Goal: Task Accomplishment & Management: Complete application form

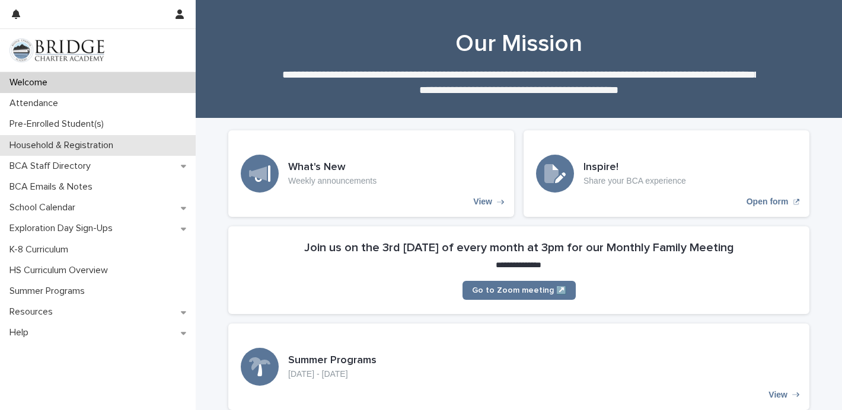
click at [85, 154] on div "Household & Registration" at bounding box center [98, 145] width 196 height 21
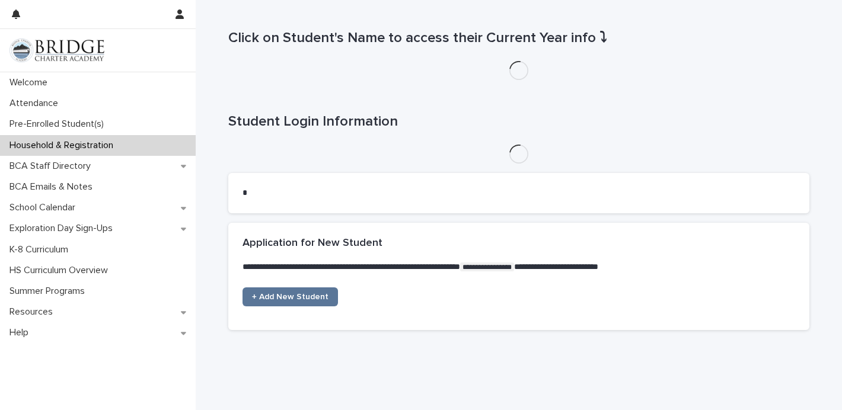
scroll to position [559, 0]
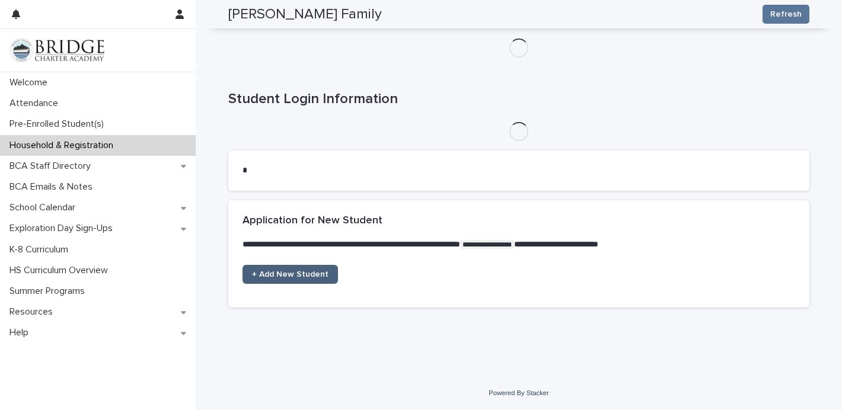
click at [320, 274] on span "+ Add New Student" at bounding box center [290, 274] width 76 height 8
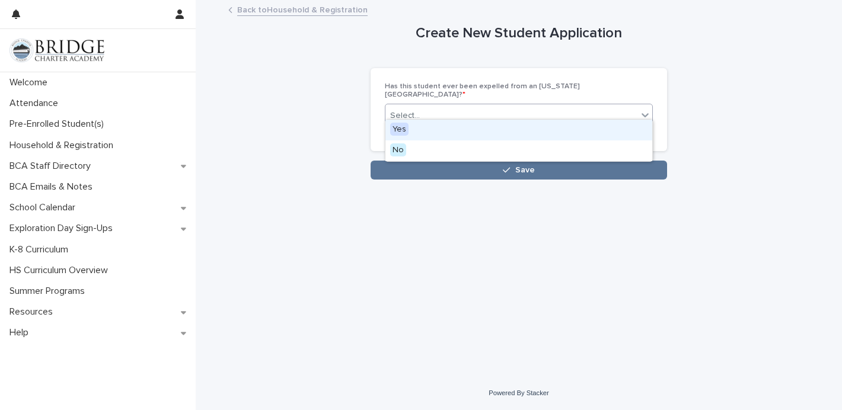
click at [476, 106] on div "Select..." at bounding box center [511, 116] width 252 height 20
click at [471, 120] on div "Yes" at bounding box center [518, 130] width 267 height 21
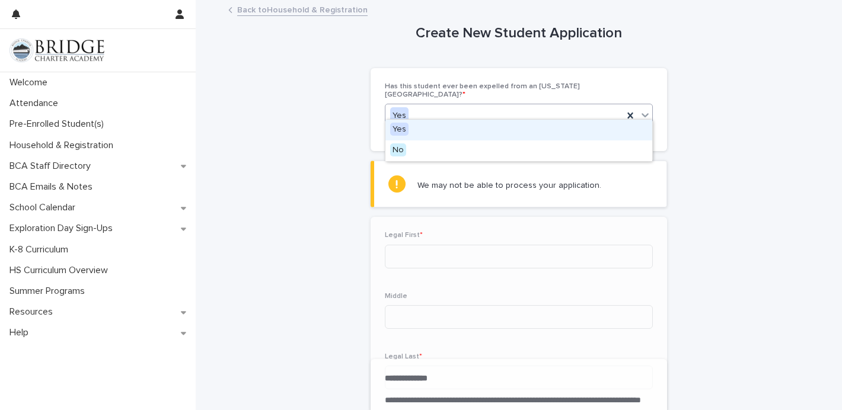
click at [471, 113] on div "Yes" at bounding box center [504, 116] width 238 height 20
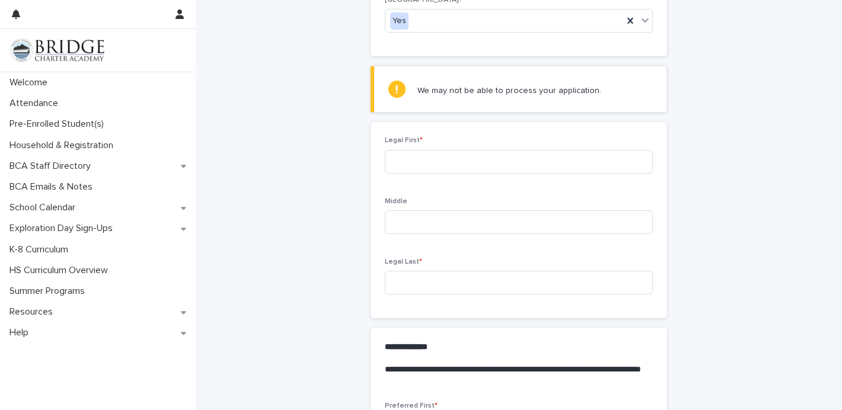
scroll to position [98, 0]
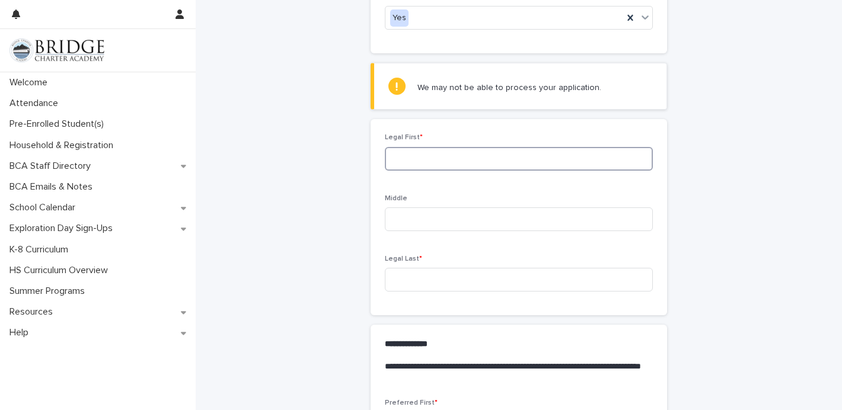
click at [461, 147] on input at bounding box center [519, 159] width 268 height 24
type input "********"
type input "*******"
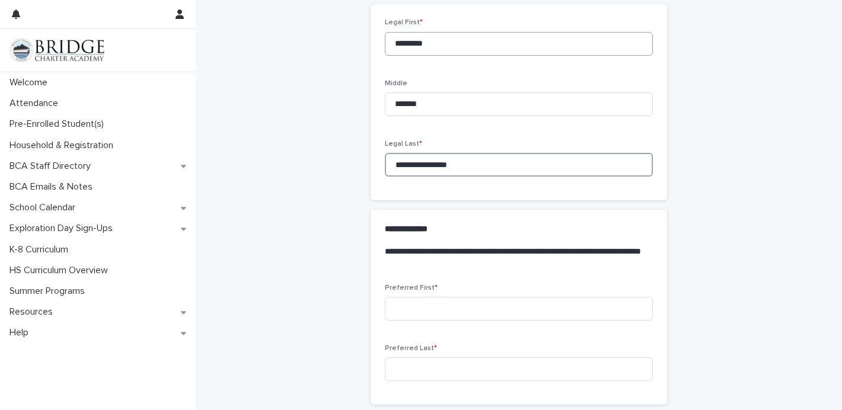
scroll to position [219, 0]
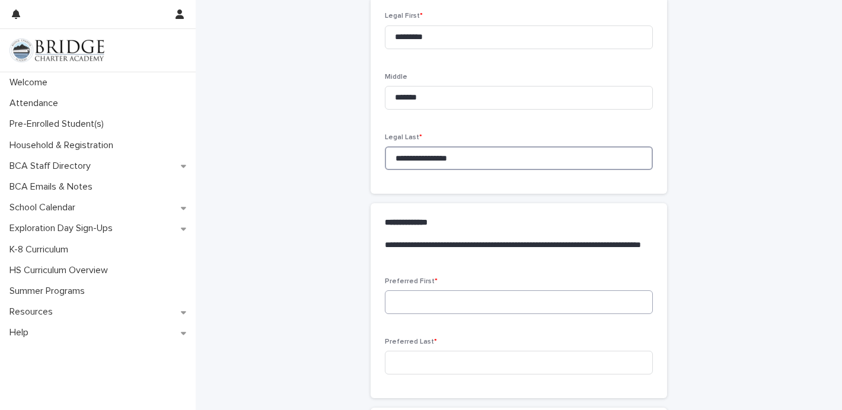
type input "**********"
click at [478, 297] on input at bounding box center [519, 302] width 268 height 24
type input "***"
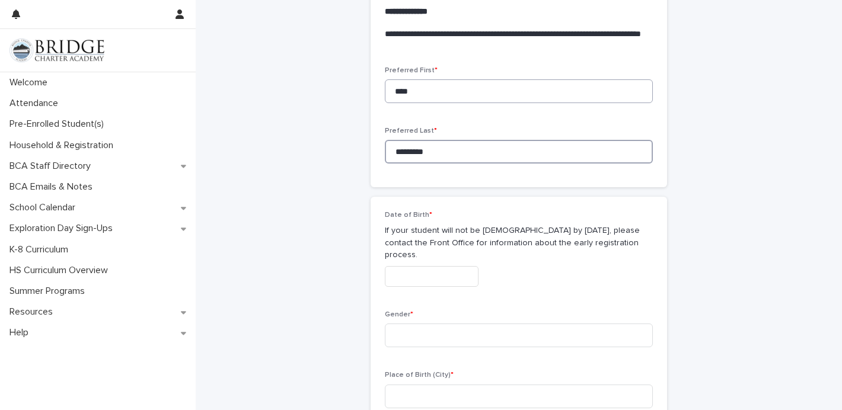
scroll to position [432, 0]
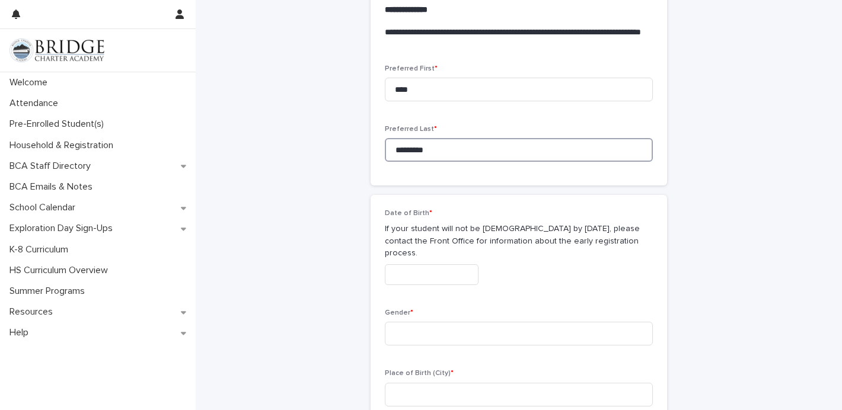
type input "*********"
click at [468, 266] on div "Date of Birth * If your student will not be [DEMOGRAPHIC_DATA] by [DATE], pleas…" at bounding box center [519, 251] width 268 height 85
click at [468, 264] on input "text" at bounding box center [432, 274] width 94 height 21
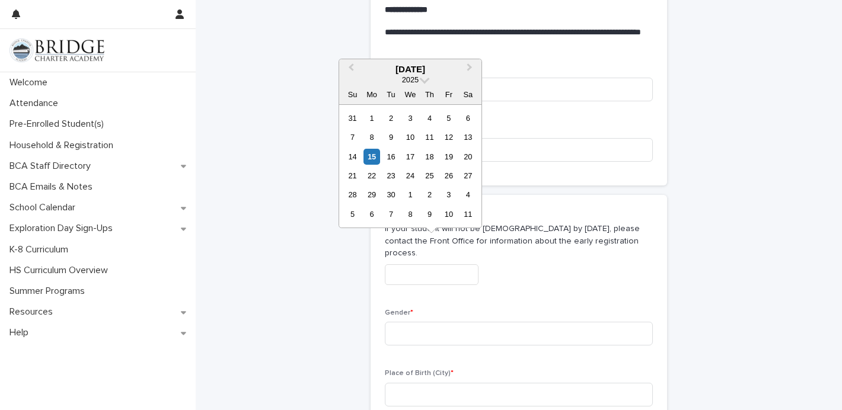
click at [651, 264] on div at bounding box center [519, 274] width 268 height 21
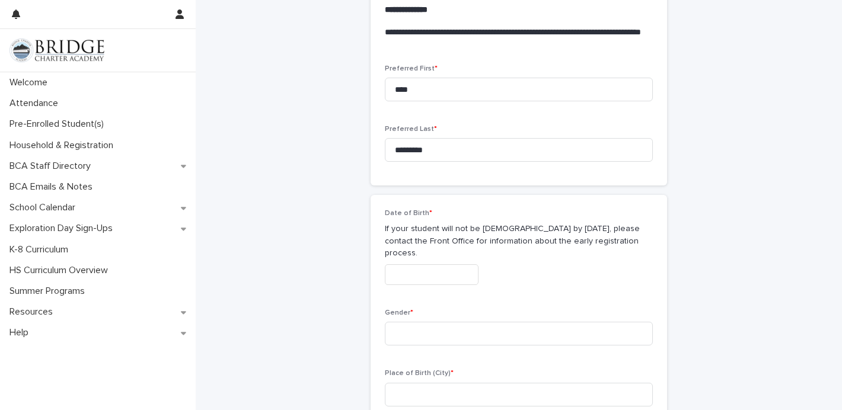
click at [436, 264] on input "text" at bounding box center [432, 274] width 94 height 21
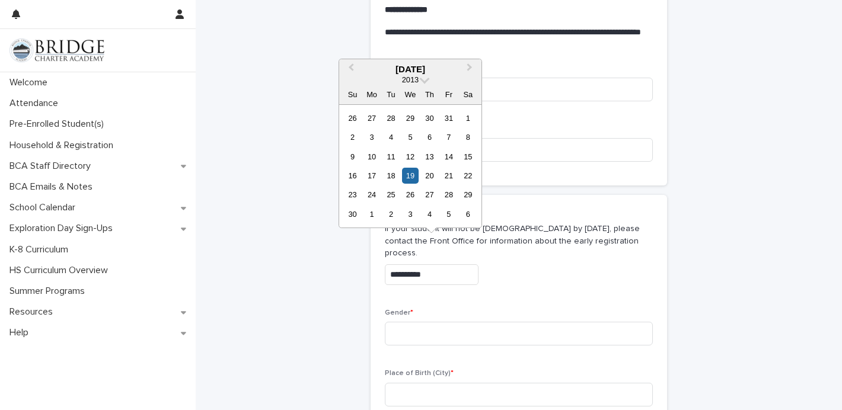
type input "**********"
click at [517, 264] on div "**********" at bounding box center [519, 274] width 268 height 21
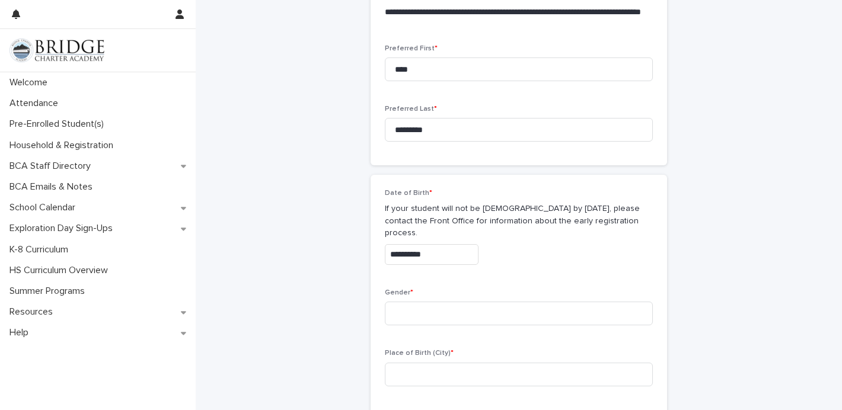
scroll to position [454, 0]
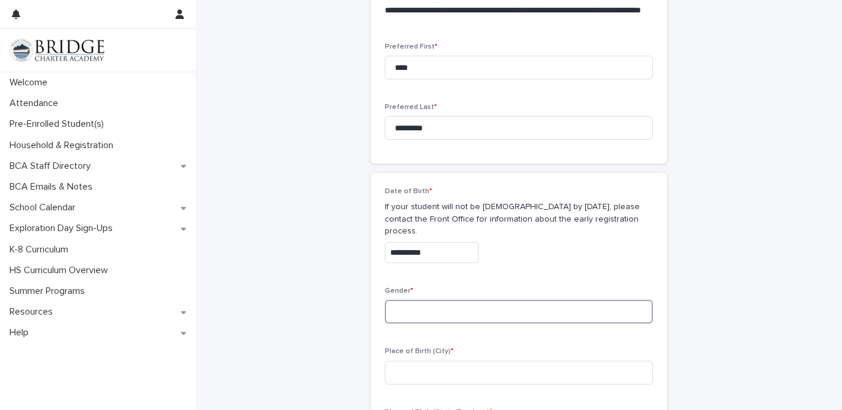
click at [469, 300] on input at bounding box center [519, 312] width 268 height 24
type input "******"
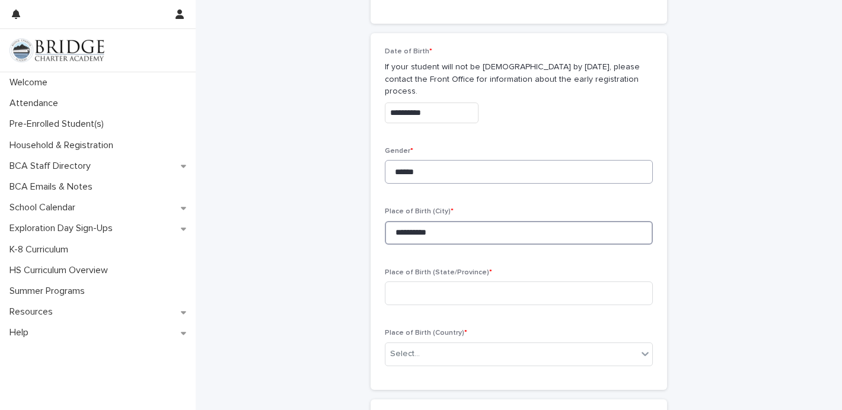
scroll to position [600, 0]
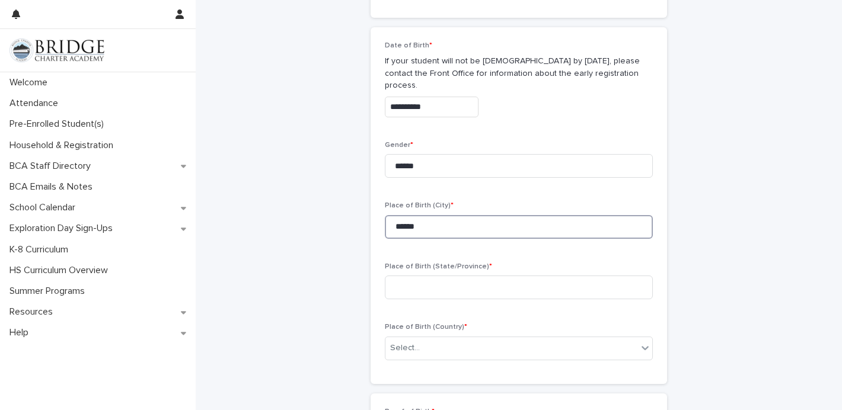
type input "******"
type input "**"
type input "*"
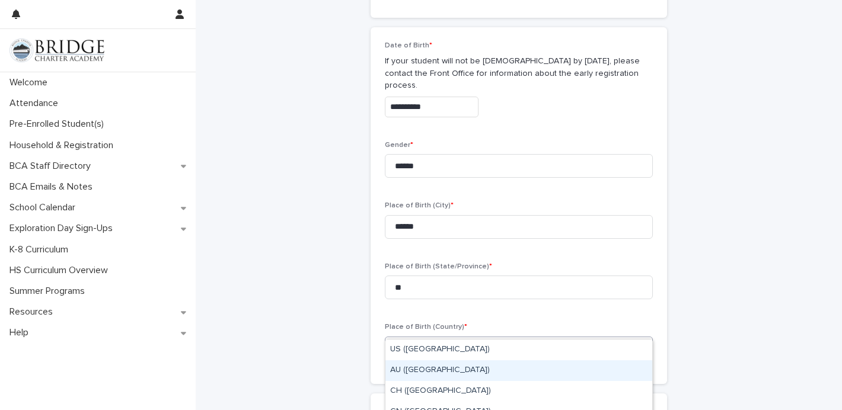
type input "*"
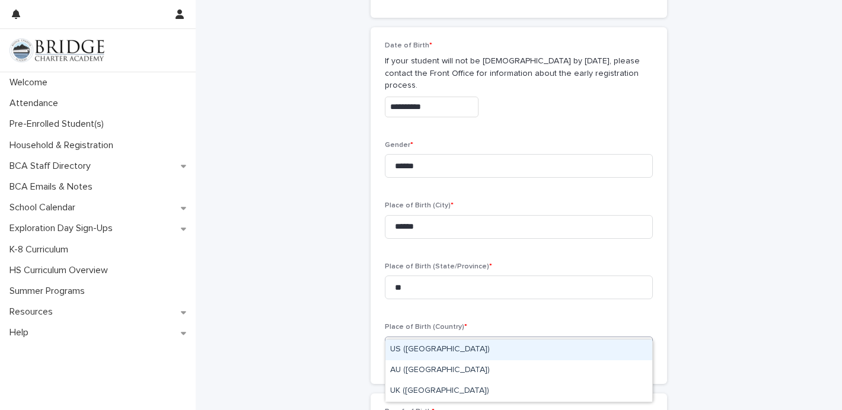
click at [470, 358] on div "US ([GEOGRAPHIC_DATA])" at bounding box center [518, 350] width 267 height 21
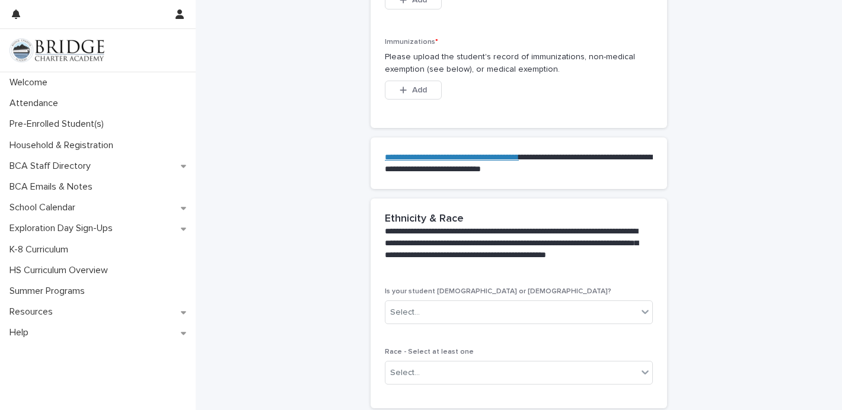
scroll to position [1050, 0]
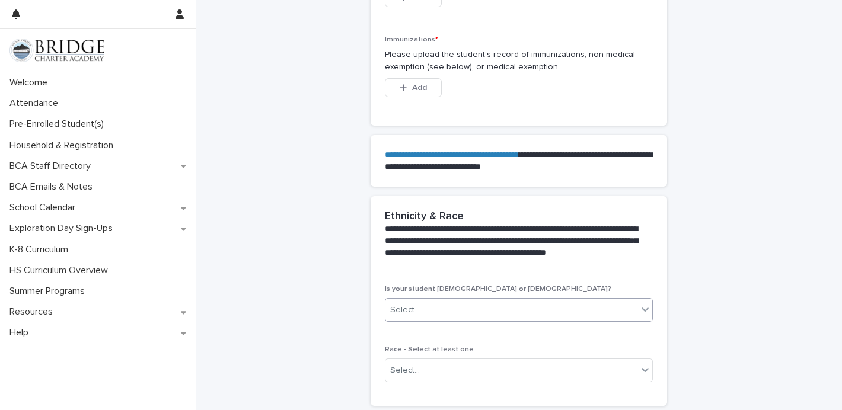
click at [438, 300] on div "Select..." at bounding box center [511, 310] width 252 height 20
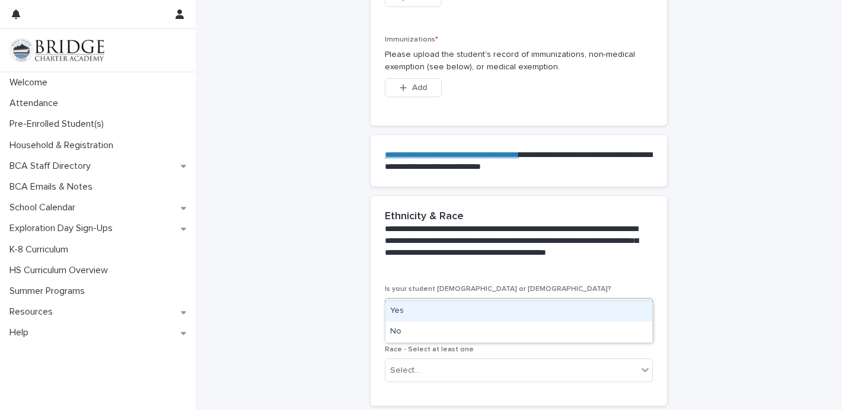
click at [429, 306] on div "Yes" at bounding box center [518, 311] width 267 height 21
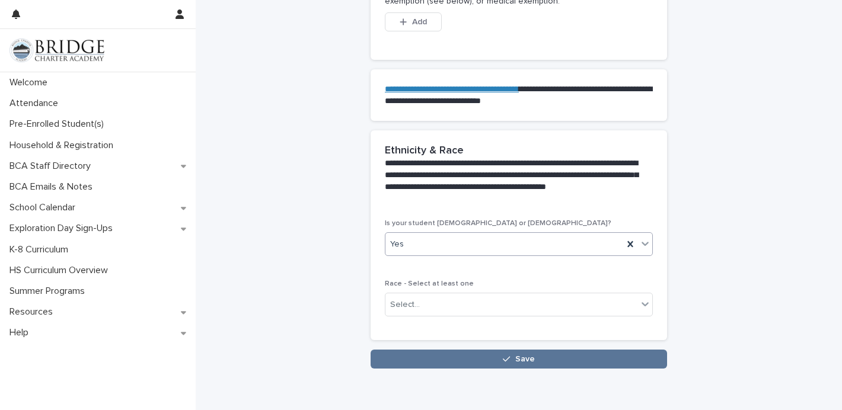
scroll to position [1135, 0]
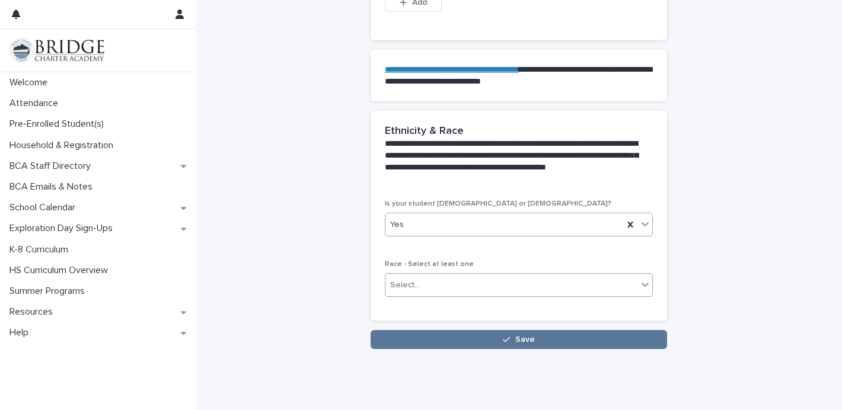
click at [452, 276] on div "Select..." at bounding box center [511, 286] width 252 height 20
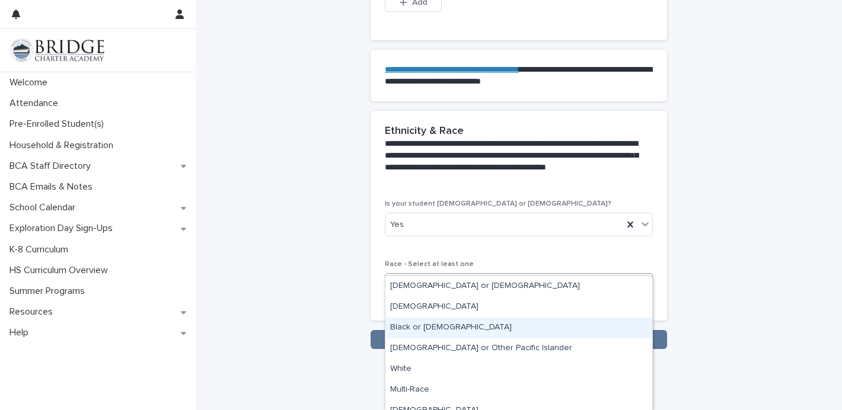
scroll to position [11, 0]
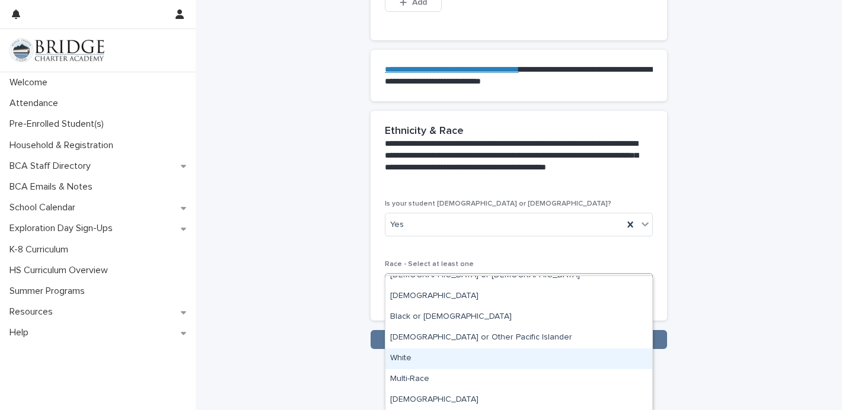
click at [436, 357] on div "White" at bounding box center [518, 358] width 267 height 21
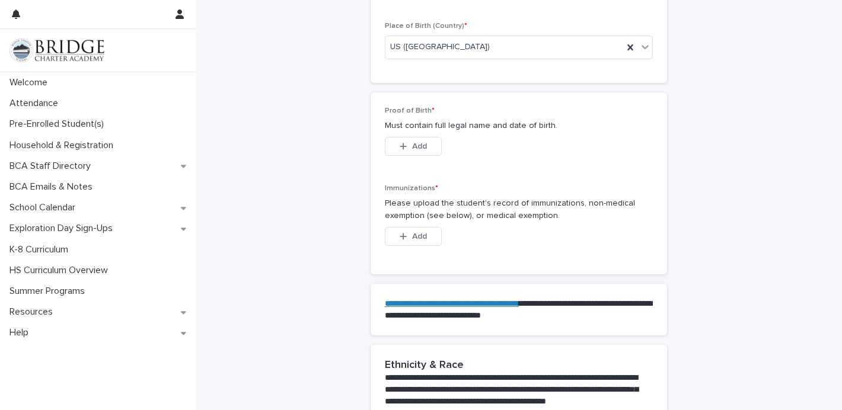
scroll to position [900, 0]
click at [419, 233] on span "Add" at bounding box center [419, 237] width 15 height 8
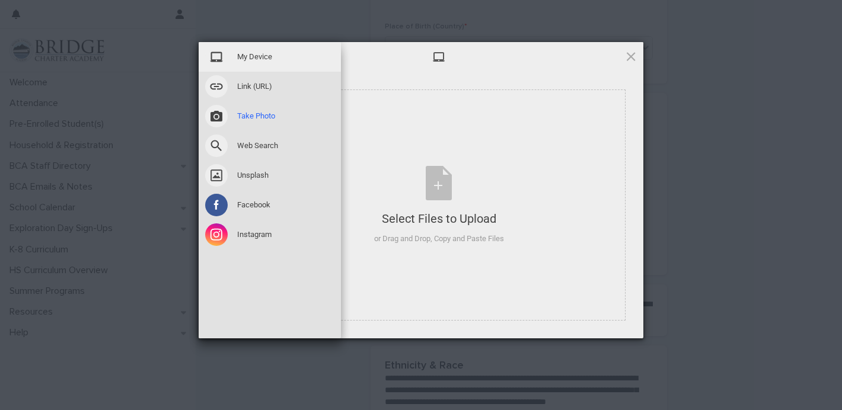
click at [256, 117] on span "Take Photo" at bounding box center [256, 116] width 38 height 11
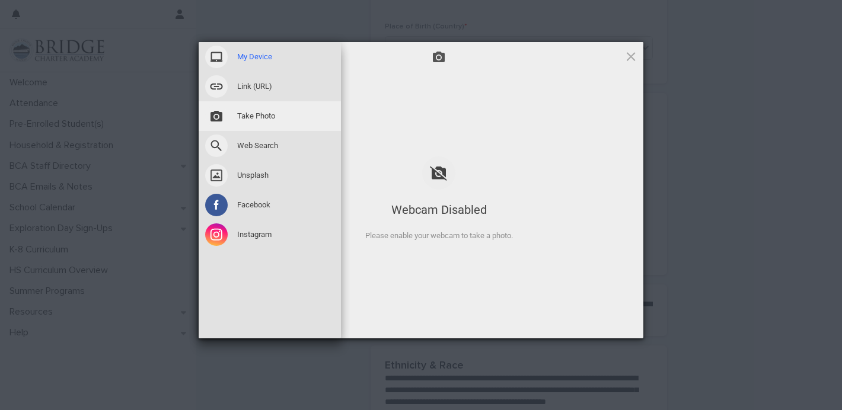
click at [247, 54] on span "My Device" at bounding box center [254, 57] width 35 height 11
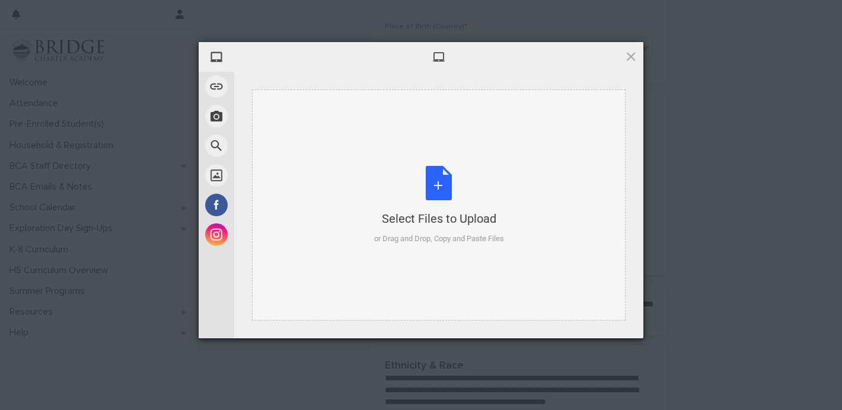
click at [463, 237] on div "or Drag and Drop, Copy and Paste Files" at bounding box center [439, 239] width 130 height 12
click at [412, 173] on div "Select Files to Upload or Drag and Drop, Copy and Paste Files" at bounding box center [439, 205] width 130 height 79
click at [443, 205] on div "Select Files to Upload or Drag and Drop, Copy and Paste Files" at bounding box center [439, 205] width 130 height 79
click at [418, 199] on div "Select Files to Upload or Drag and Drop, Copy and Paste Files" at bounding box center [439, 205] width 130 height 79
click at [447, 180] on div "Select Files to Upload or Drag and Drop, Copy and Paste Files" at bounding box center [439, 205] width 130 height 79
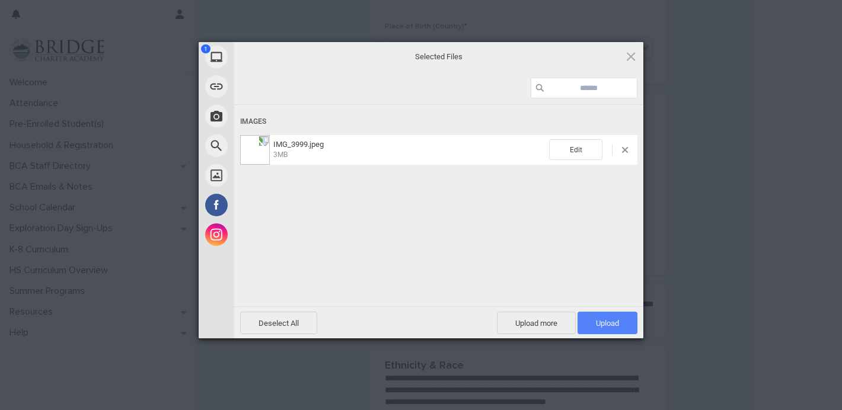
click at [591, 317] on span "Upload 1" at bounding box center [607, 323] width 60 height 23
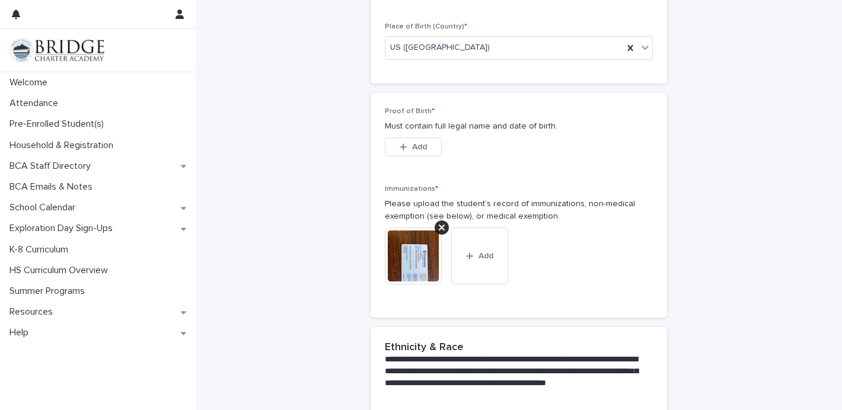
click at [444, 223] on icon at bounding box center [442, 227] width 6 height 9
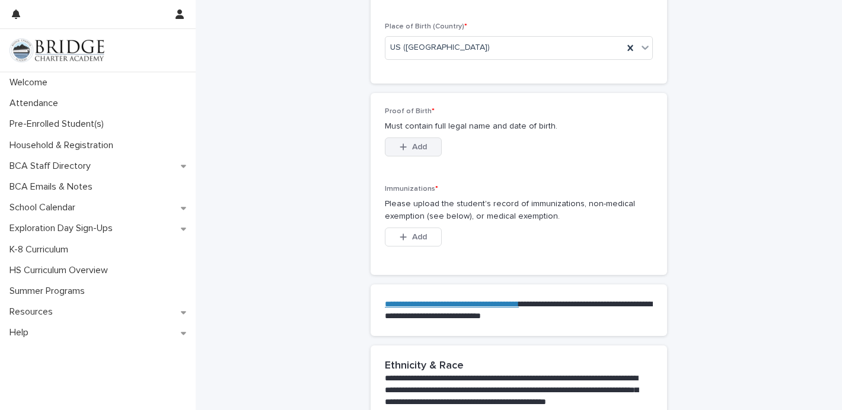
click at [399, 137] on button "Add" at bounding box center [413, 146] width 57 height 19
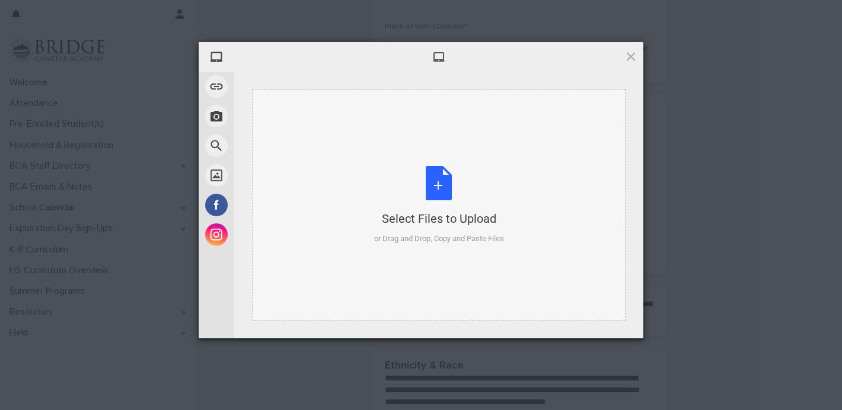
click at [452, 190] on div "Select Files to Upload or Drag and Drop, Copy and Paste Files" at bounding box center [439, 205] width 130 height 79
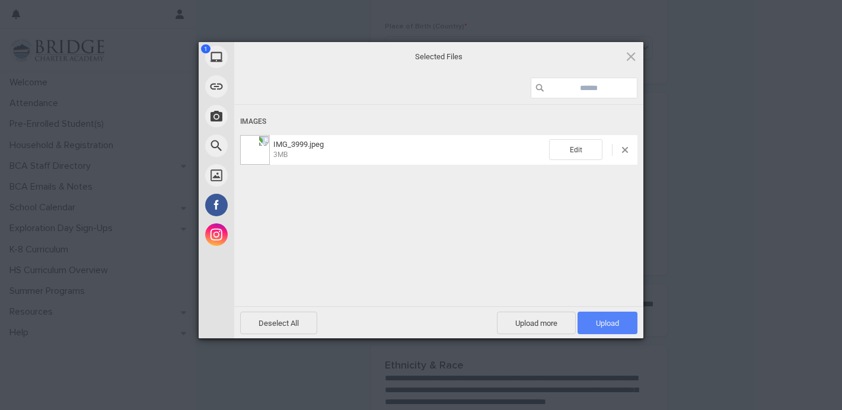
click at [601, 325] on span "Upload 1" at bounding box center [607, 323] width 23 height 9
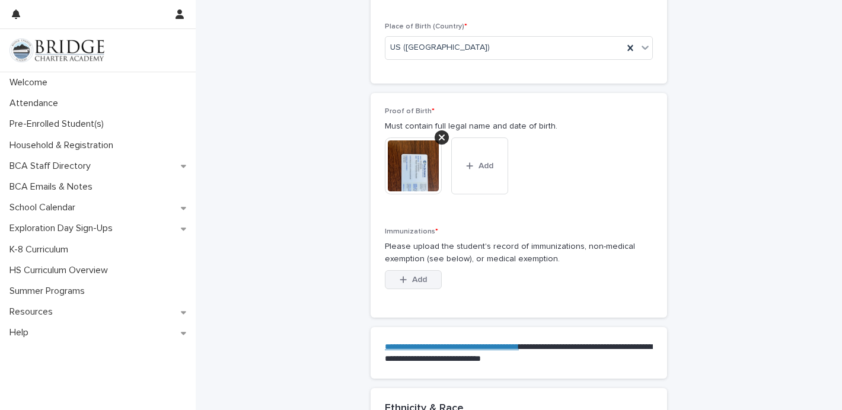
click at [415, 276] on span "Add" at bounding box center [419, 280] width 15 height 8
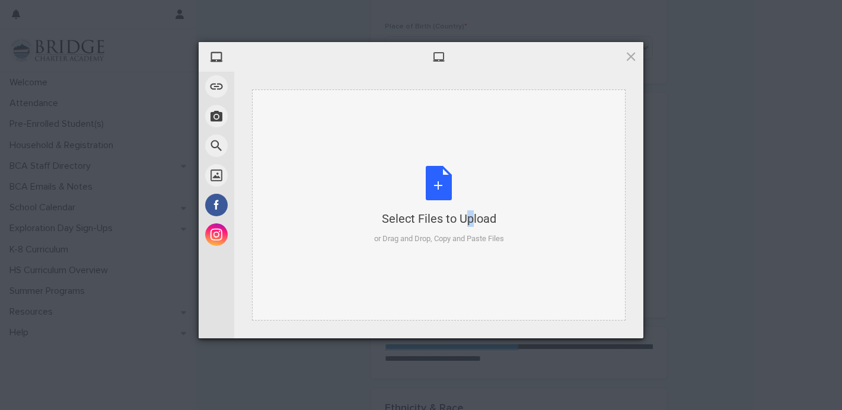
click at [443, 212] on div "Select Files to Upload" at bounding box center [439, 218] width 130 height 17
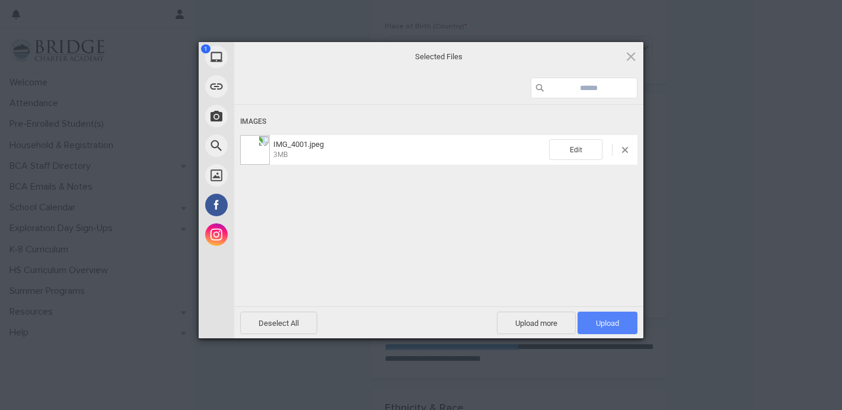
click at [594, 332] on span "Upload 1" at bounding box center [607, 323] width 60 height 23
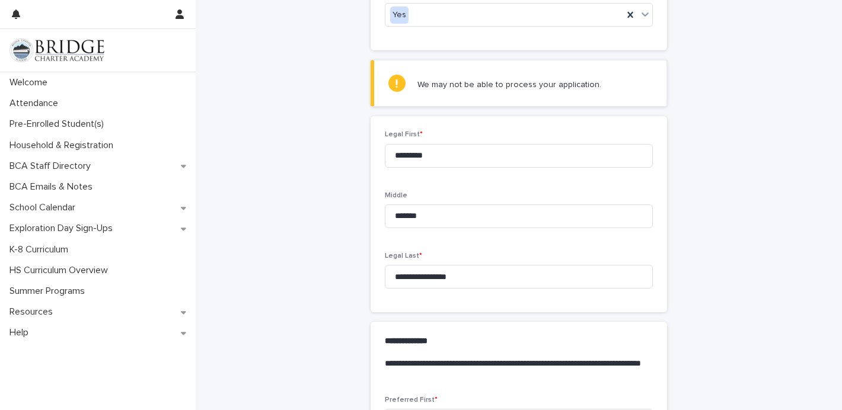
scroll to position [0, 0]
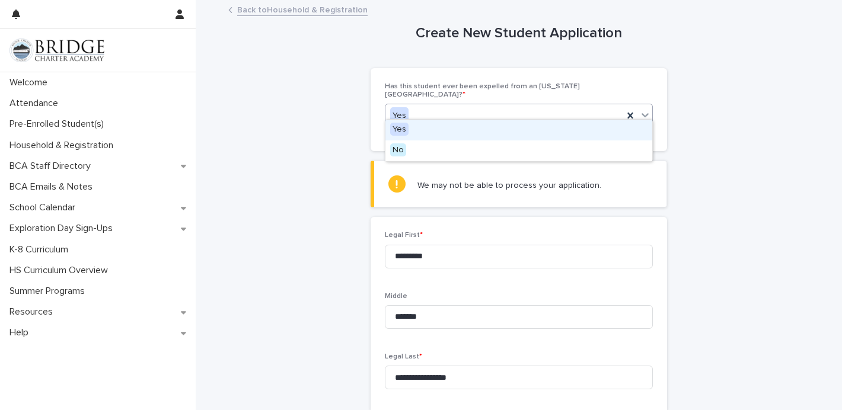
click at [530, 104] on div "Yes" at bounding box center [519, 116] width 268 height 24
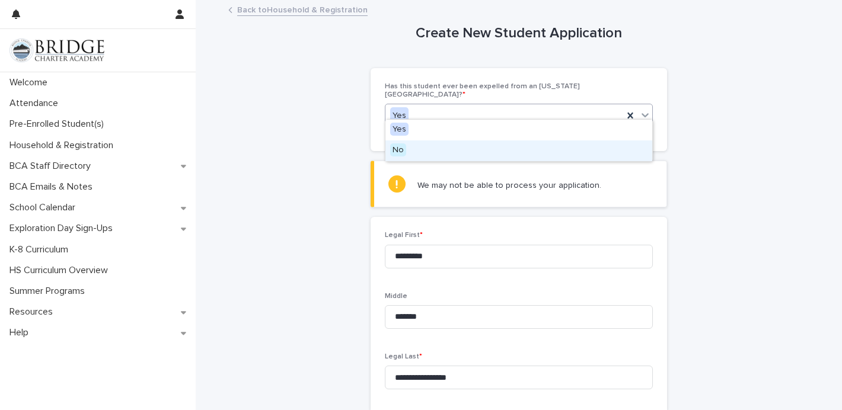
click at [504, 151] on div "No" at bounding box center [518, 150] width 267 height 21
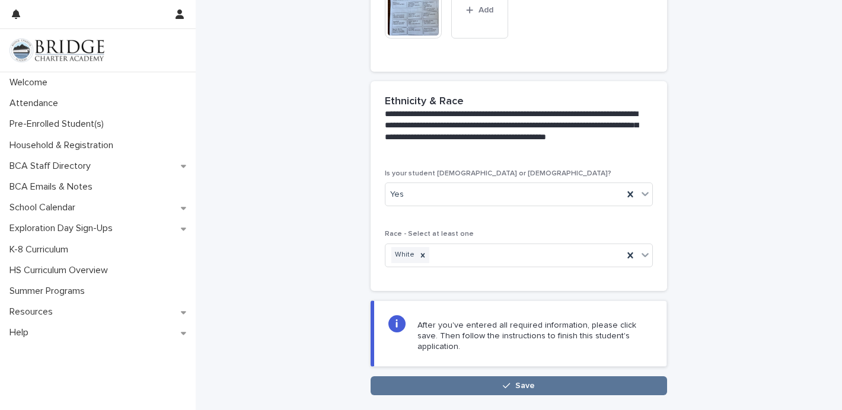
scroll to position [1179, 0]
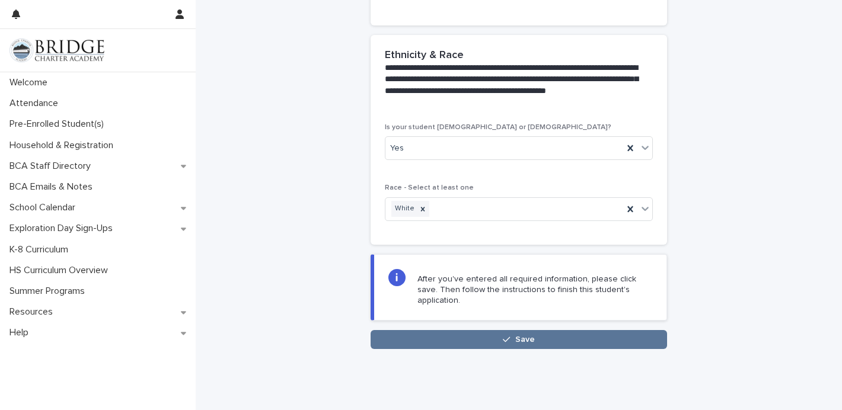
click at [508, 335] on icon "button" at bounding box center [506, 339] width 7 height 8
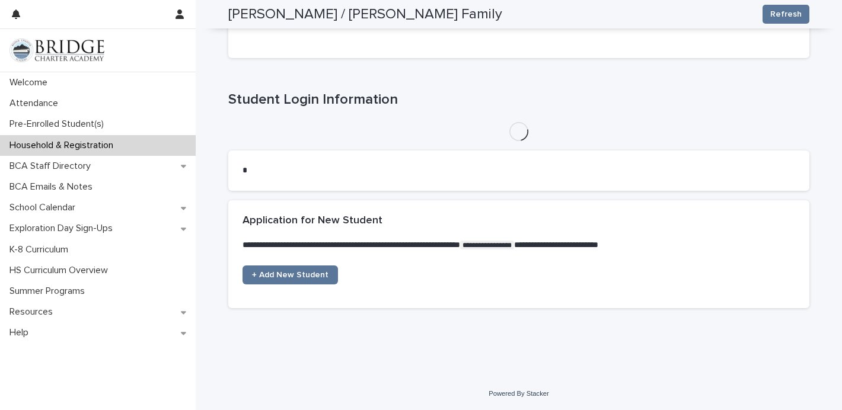
scroll to position [663, 0]
